Goal: Navigation & Orientation: Find specific page/section

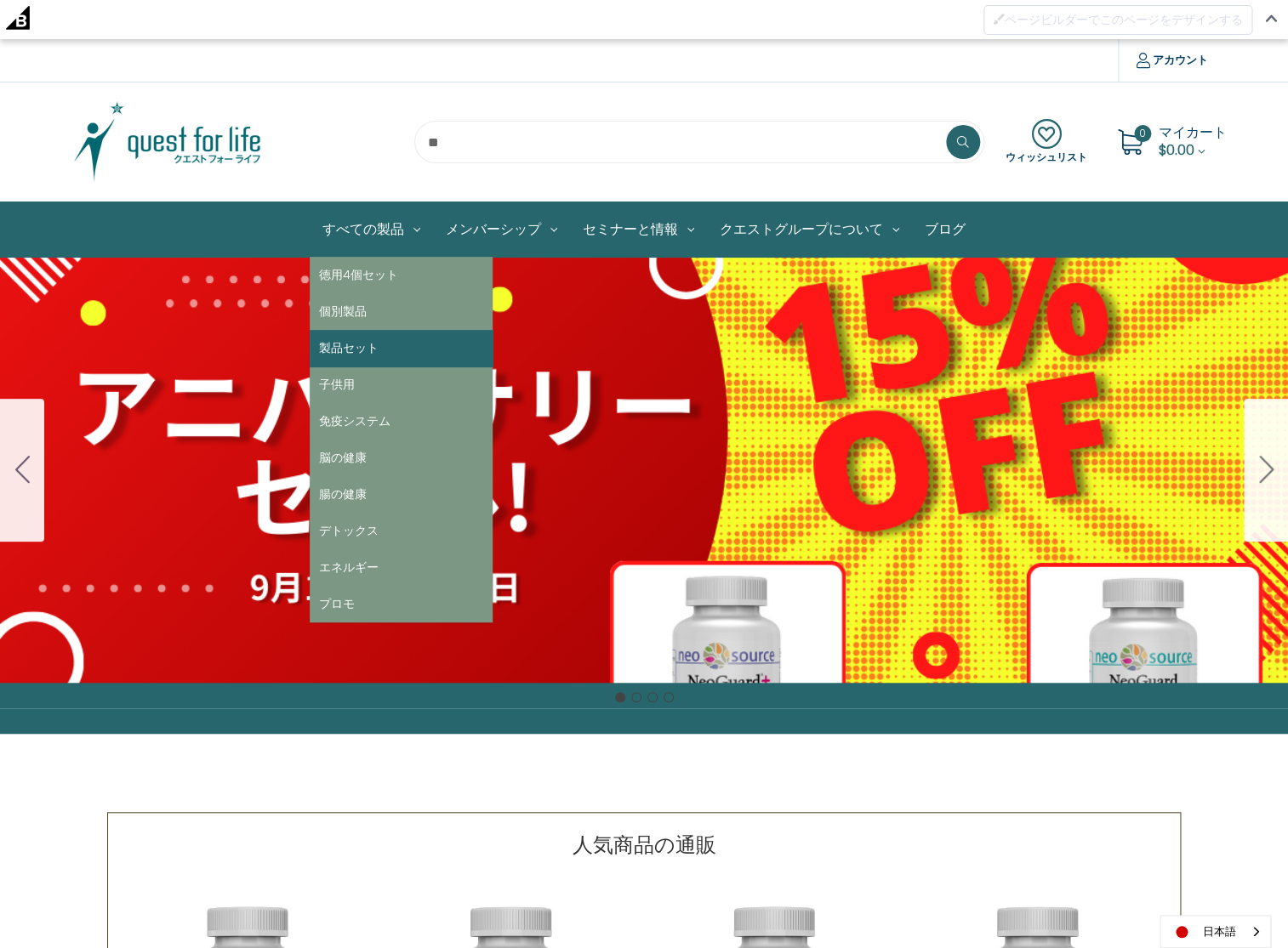
click at [366, 347] on link "製品セット" at bounding box center [401, 348] width 183 height 36
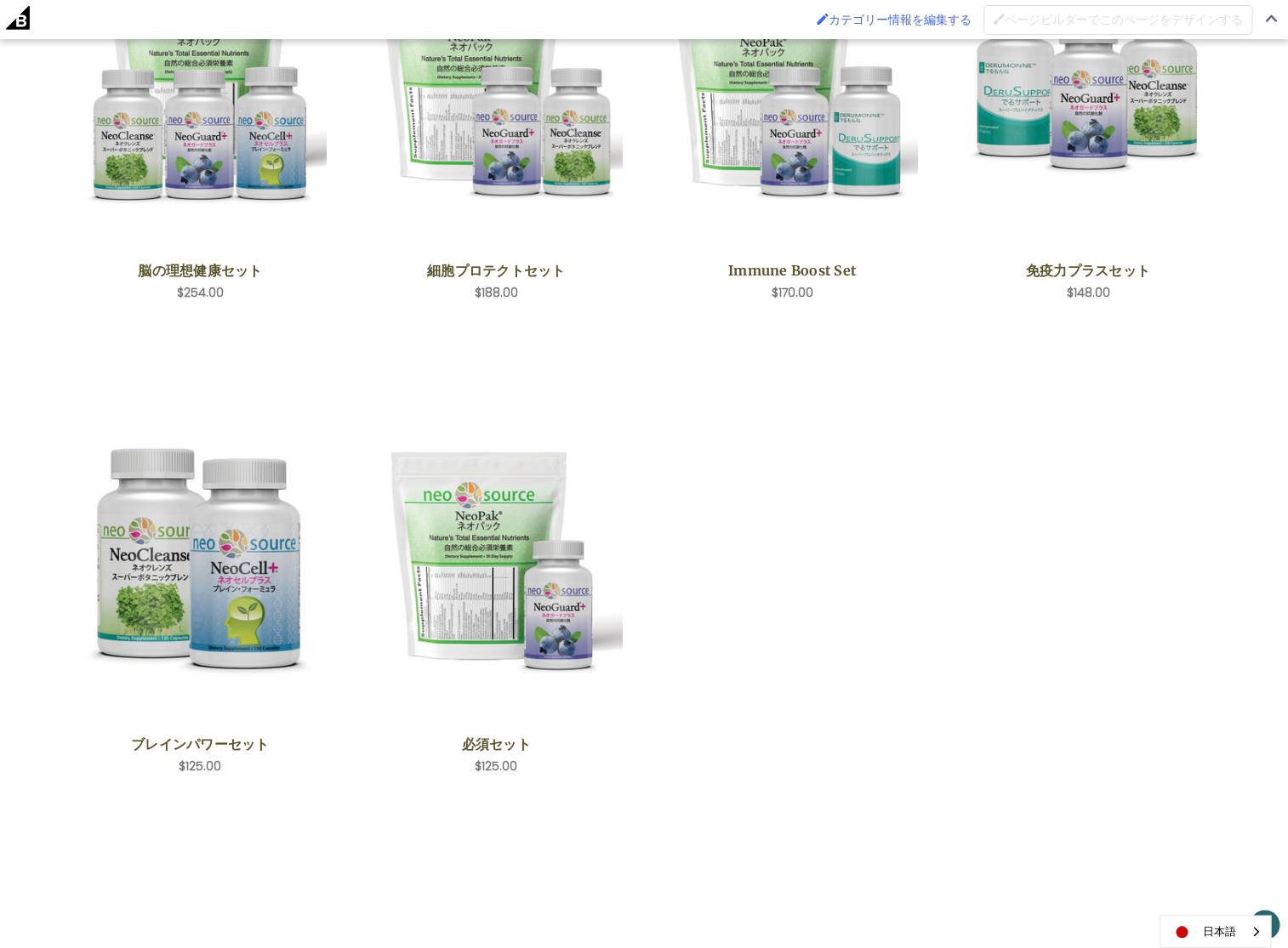
scroll to position [484, 0]
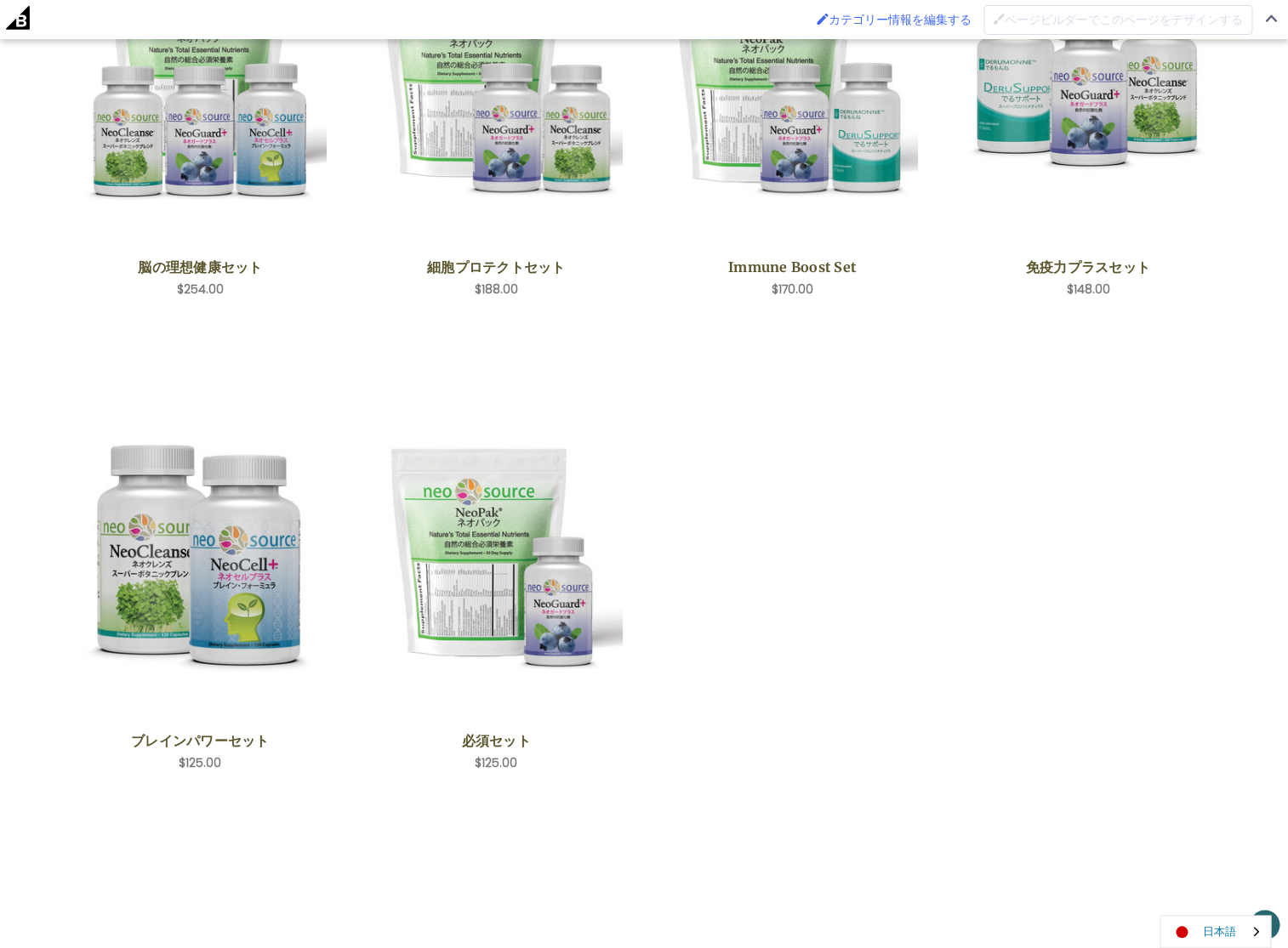
click at [1211, 933] on link "日本語" at bounding box center [1215, 931] width 110 height 31
click at [1211, 895] on link "English" at bounding box center [1207, 899] width 94 height 31
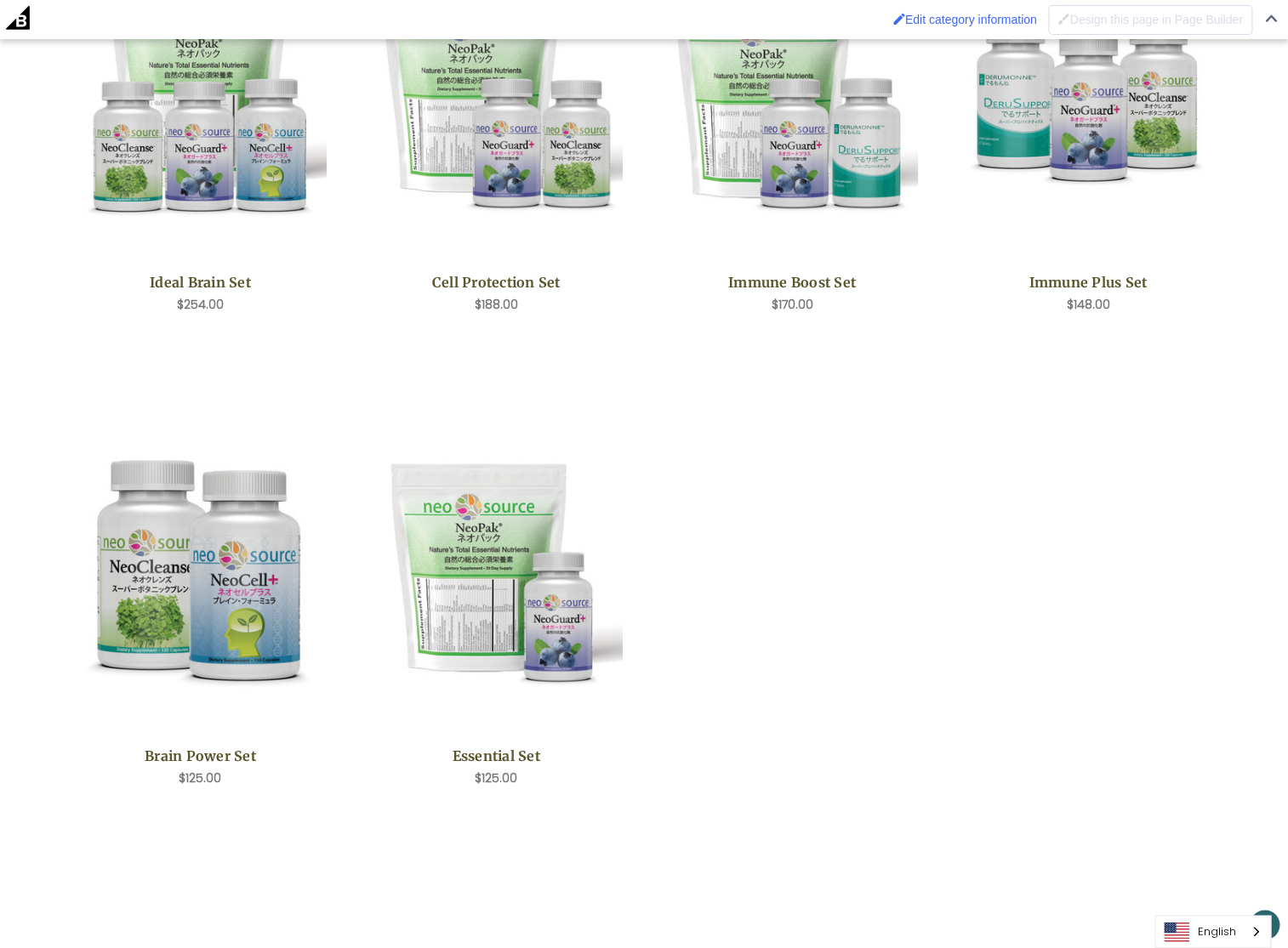
scroll to position [466, 0]
